Goal: Information Seeking & Learning: Understand process/instructions

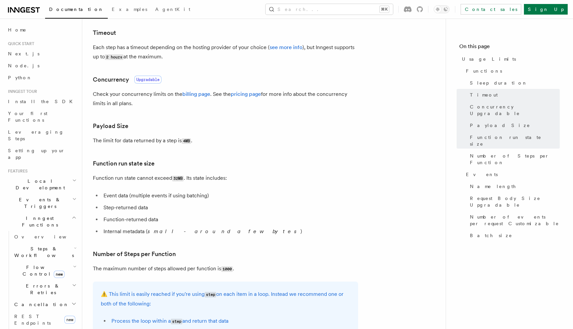
scroll to position [182, 0]
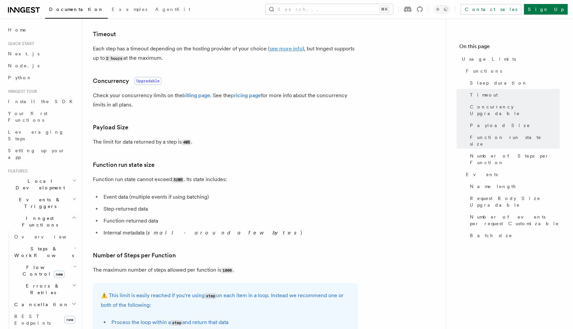
click at [276, 50] on link "see more info" at bounding box center [285, 48] width 33 height 6
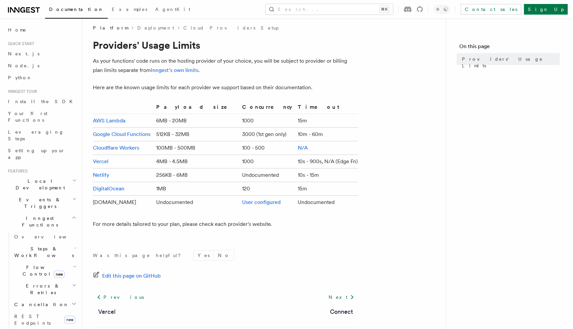
scroll to position [6, 0]
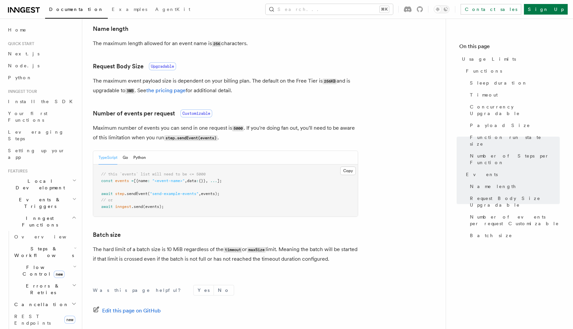
scroll to position [540, 0]
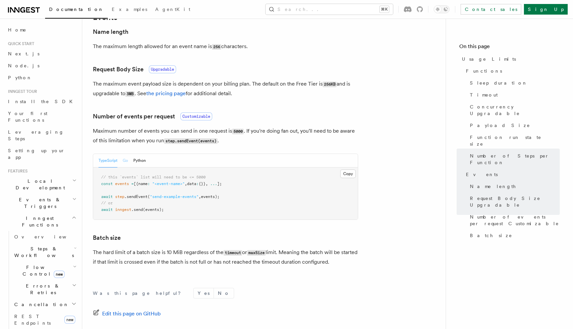
click at [128, 162] on button "Go" at bounding box center [125, 161] width 5 height 14
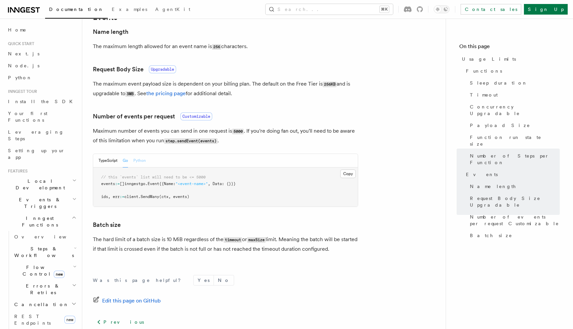
click at [138, 162] on button "Python" at bounding box center [139, 161] width 13 height 14
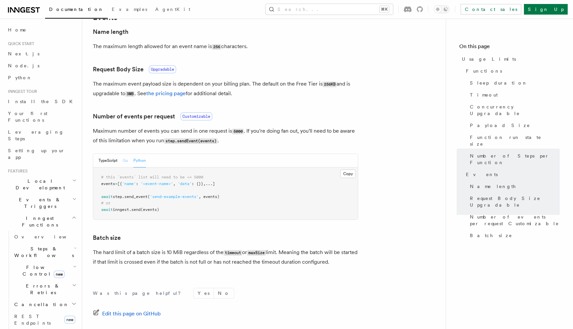
click at [127, 162] on button "Go" at bounding box center [125, 161] width 5 height 14
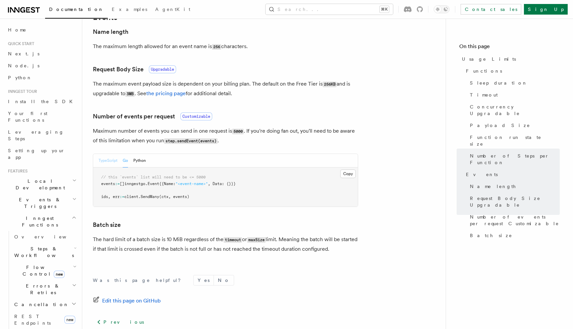
click at [103, 162] on button "TypeScript" at bounding box center [107, 161] width 19 height 14
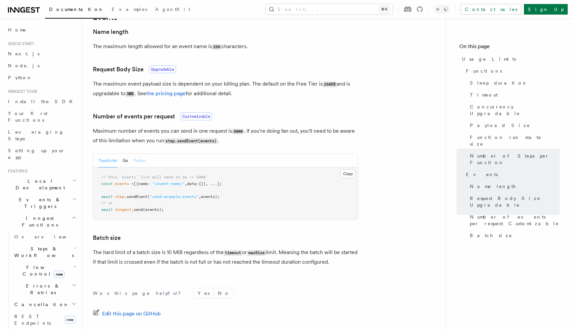
click at [136, 160] on button "Python" at bounding box center [139, 161] width 13 height 14
click at [125, 162] on button "Go" at bounding box center [125, 161] width 5 height 14
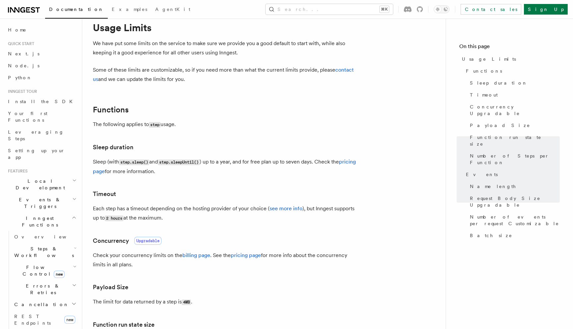
scroll to position [0, 0]
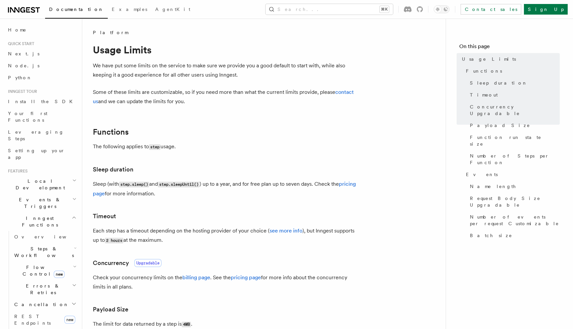
drag, startPoint x: 102, startPoint y: 230, endPoint x: 188, endPoint y: 243, distance: 86.8
click at [188, 243] on p "Each step has a timeout depending on the hosting provider of your choice ( see …" at bounding box center [225, 235] width 265 height 19
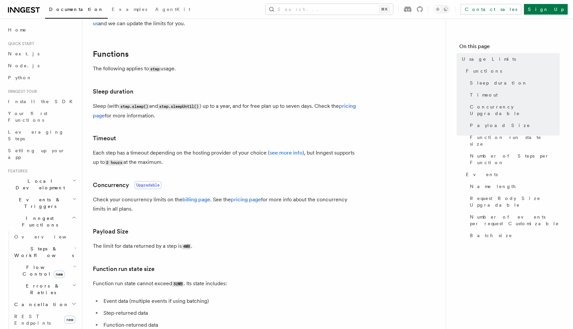
scroll to position [77, 0]
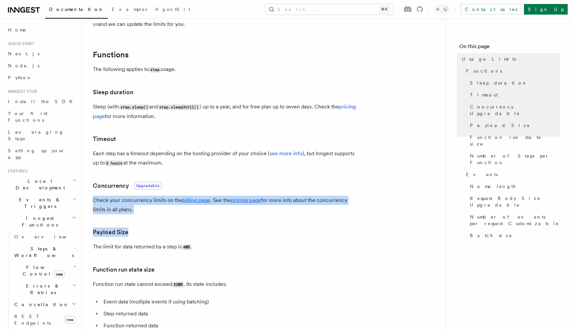
drag, startPoint x: 108, startPoint y: 191, endPoint x: 163, endPoint y: 230, distance: 66.8
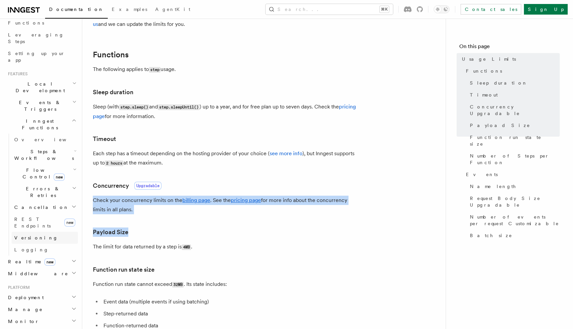
scroll to position [102, 0]
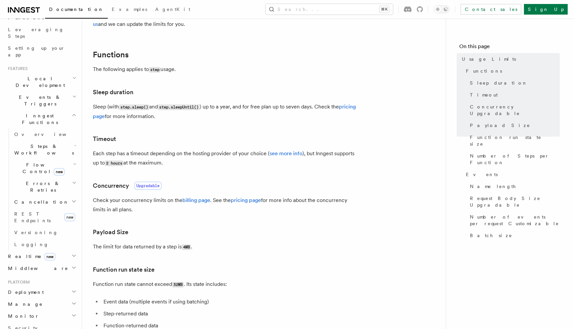
click at [139, 200] on p "Check your concurrency limits on the billing page . See the pricing page for mo…" at bounding box center [225, 204] width 265 height 19
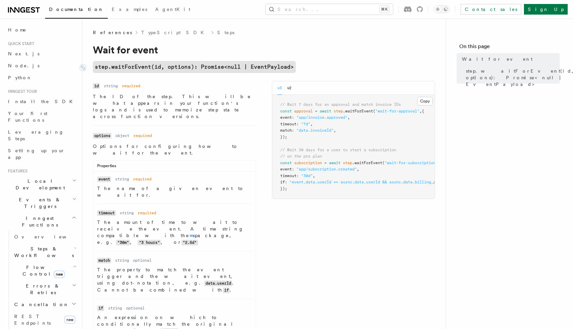
click at [127, 65] on code "step.waitForEvent(id, options): Promise<null | EventPayload>" at bounding box center [194, 67] width 203 height 12
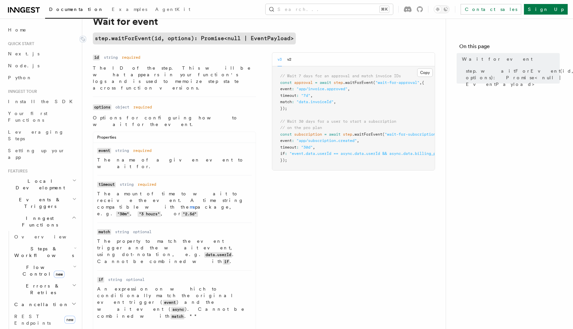
scroll to position [29, 0]
click at [136, 39] on code "step.waitForEvent(id, options): Promise<null | EventPayload>" at bounding box center [194, 38] width 203 height 12
click at [360, 82] on span ".waitForEvent" at bounding box center [358, 82] width 30 height 5
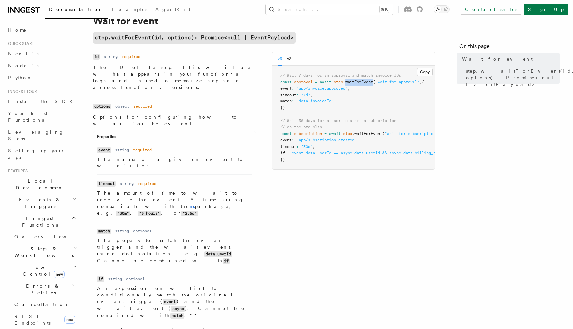
copy span "waitForEvent"
click at [230, 67] on p "The ID of the step. This will be what appears in your function's logs and is us…" at bounding box center [174, 77] width 163 height 27
